Goal: Book appointment/travel/reservation

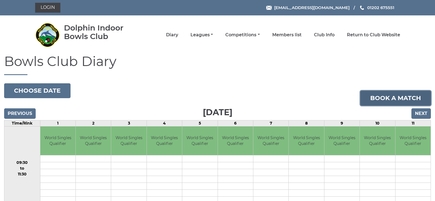
click at [381, 97] on link "Book a match" at bounding box center [396, 98] width 71 height 15
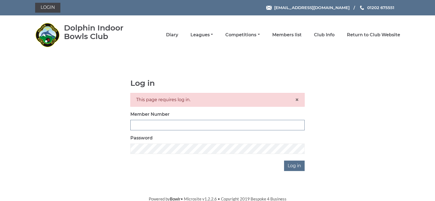
click at [137, 121] on input "Member Number" at bounding box center [217, 125] width 174 height 10
type input "3849"
click at [296, 162] on input "Log in" at bounding box center [294, 165] width 21 height 10
click at [296, 164] on input "Log in" at bounding box center [294, 165] width 21 height 10
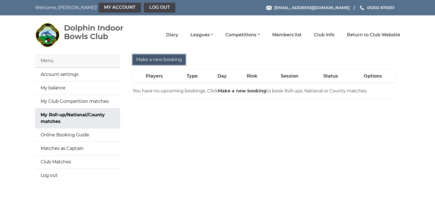
click at [176, 59] on input "Make a new booking" at bounding box center [159, 59] width 53 height 10
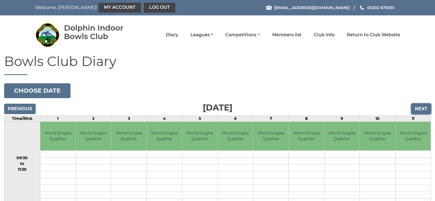
click at [419, 107] on input "Next" at bounding box center [421, 109] width 19 height 10
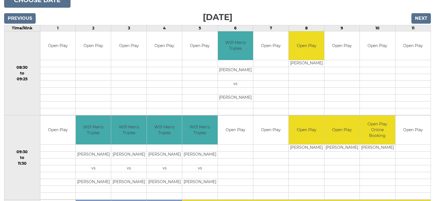
scroll to position [82, 0]
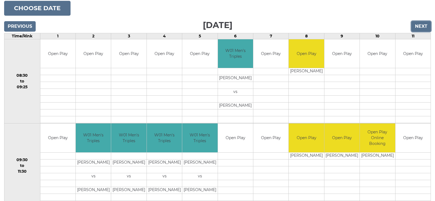
click at [422, 25] on input "Next" at bounding box center [421, 26] width 19 height 10
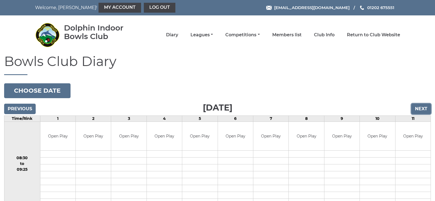
click at [422, 107] on input "Next" at bounding box center [421, 109] width 19 height 10
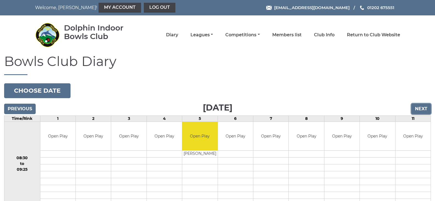
click at [422, 107] on input "Next" at bounding box center [421, 109] width 19 height 10
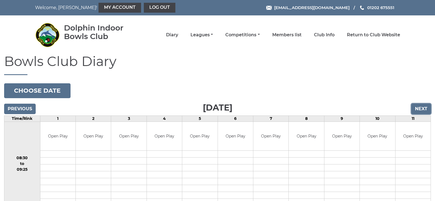
click at [422, 107] on input "Next" at bounding box center [421, 109] width 19 height 10
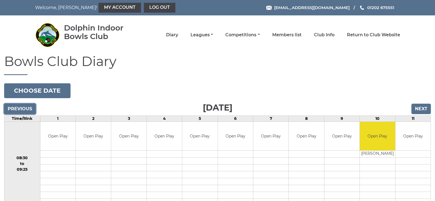
click at [26, 109] on input "Previous" at bounding box center [20, 109] width 32 height 10
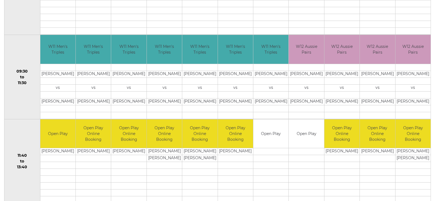
scroll to position [220, 0]
